Goal: Task Accomplishment & Management: Use online tool/utility

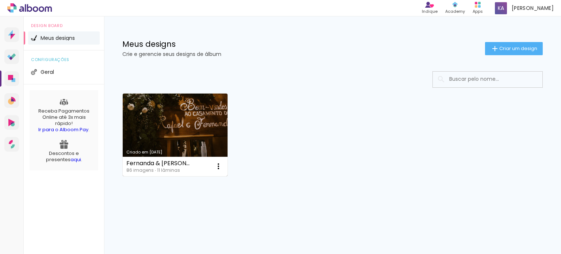
click at [217, 120] on link "Criado em [DATE]" at bounding box center [175, 135] width 105 height 83
